Goal: Information Seeking & Learning: Learn about a topic

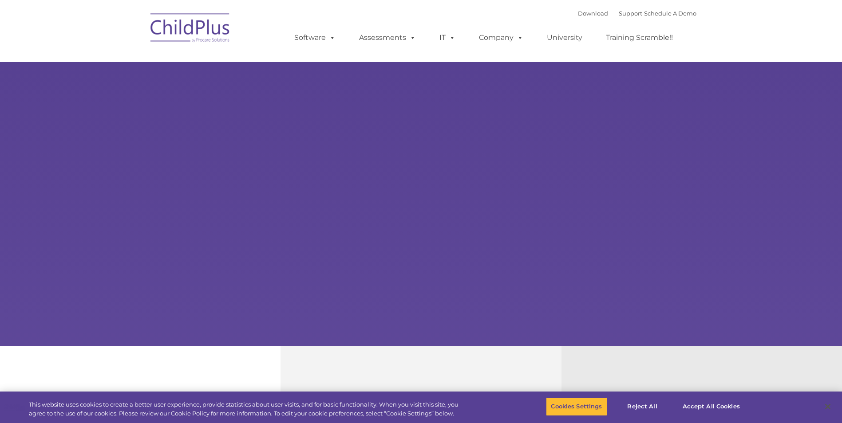
select select "MEDIUM"
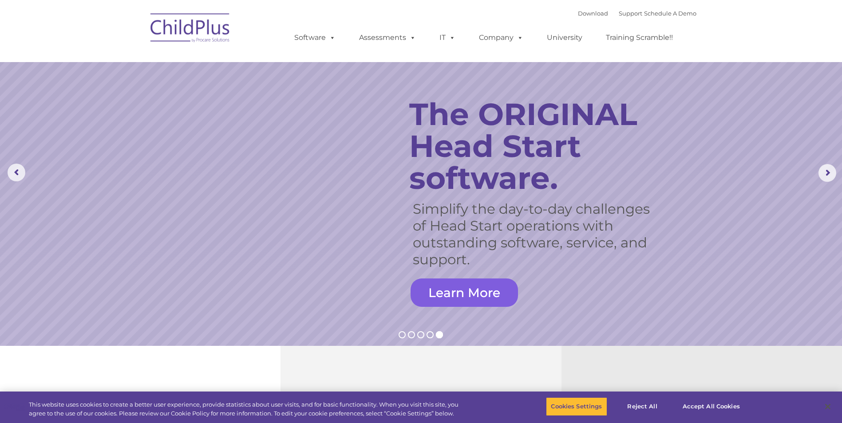
click at [484, 293] on link "Learn More" at bounding box center [464, 293] width 107 height 28
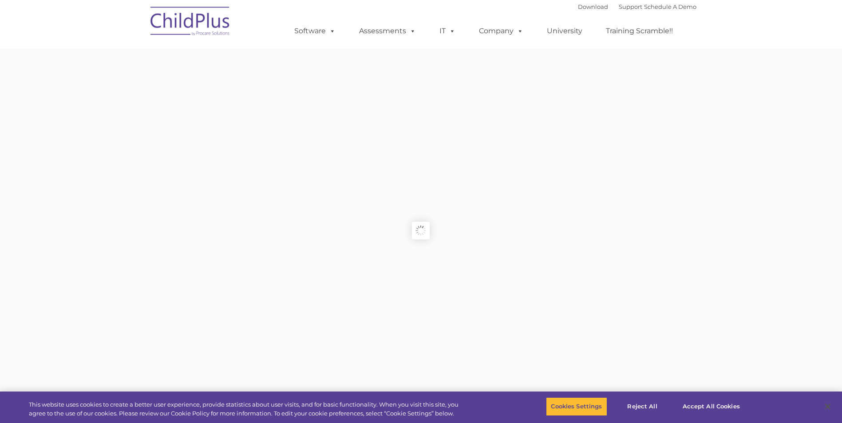
type input ""
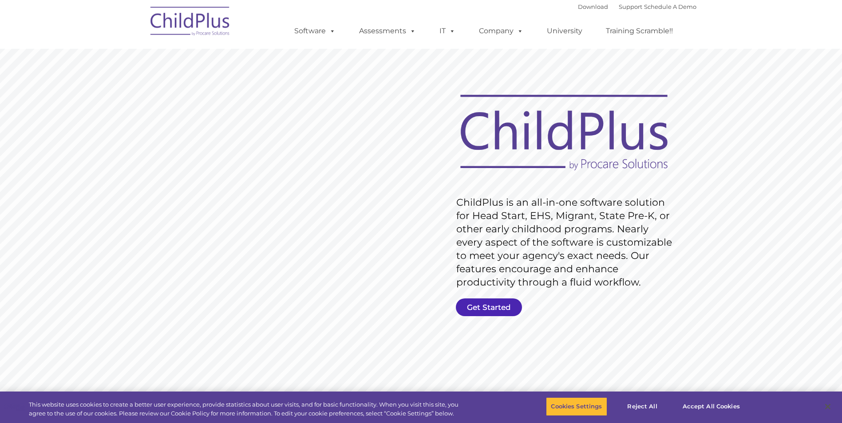
click at [489, 304] on link "Get Started" at bounding box center [489, 308] width 66 height 18
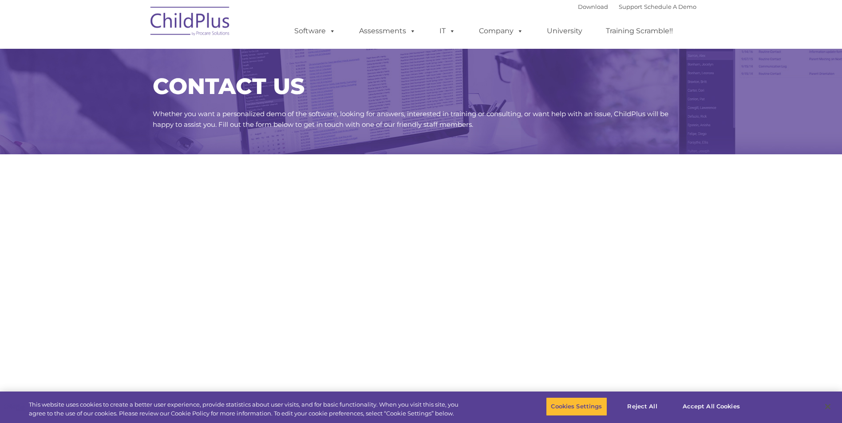
select select "MEDIUM"
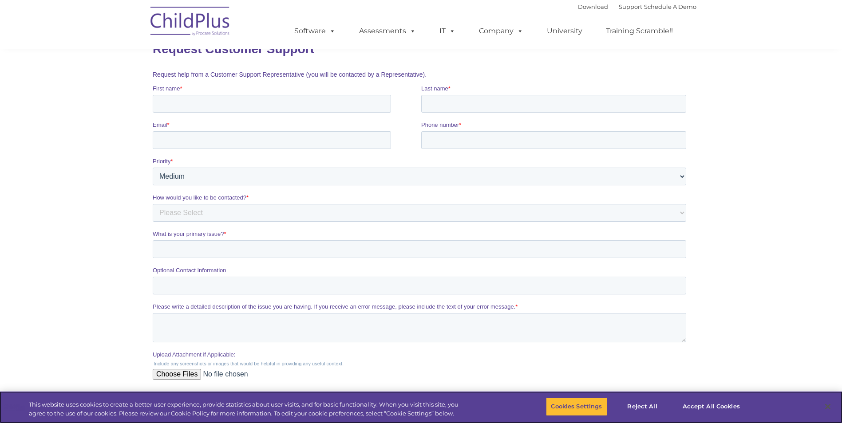
scroll to position [311, 0]
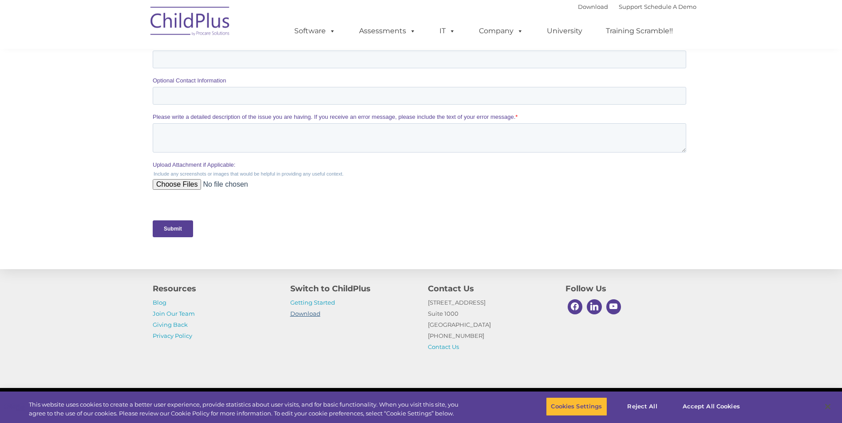
click at [305, 312] on link "Download" at bounding box center [305, 313] width 30 height 7
